Goal: Navigation & Orientation: Go to known website

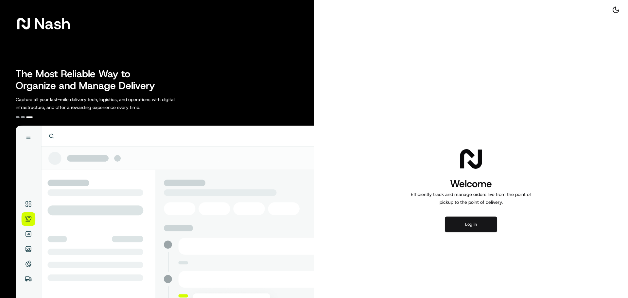
click at [475, 228] on button "Log in" at bounding box center [471, 225] width 52 height 16
